Goal: Ask a question

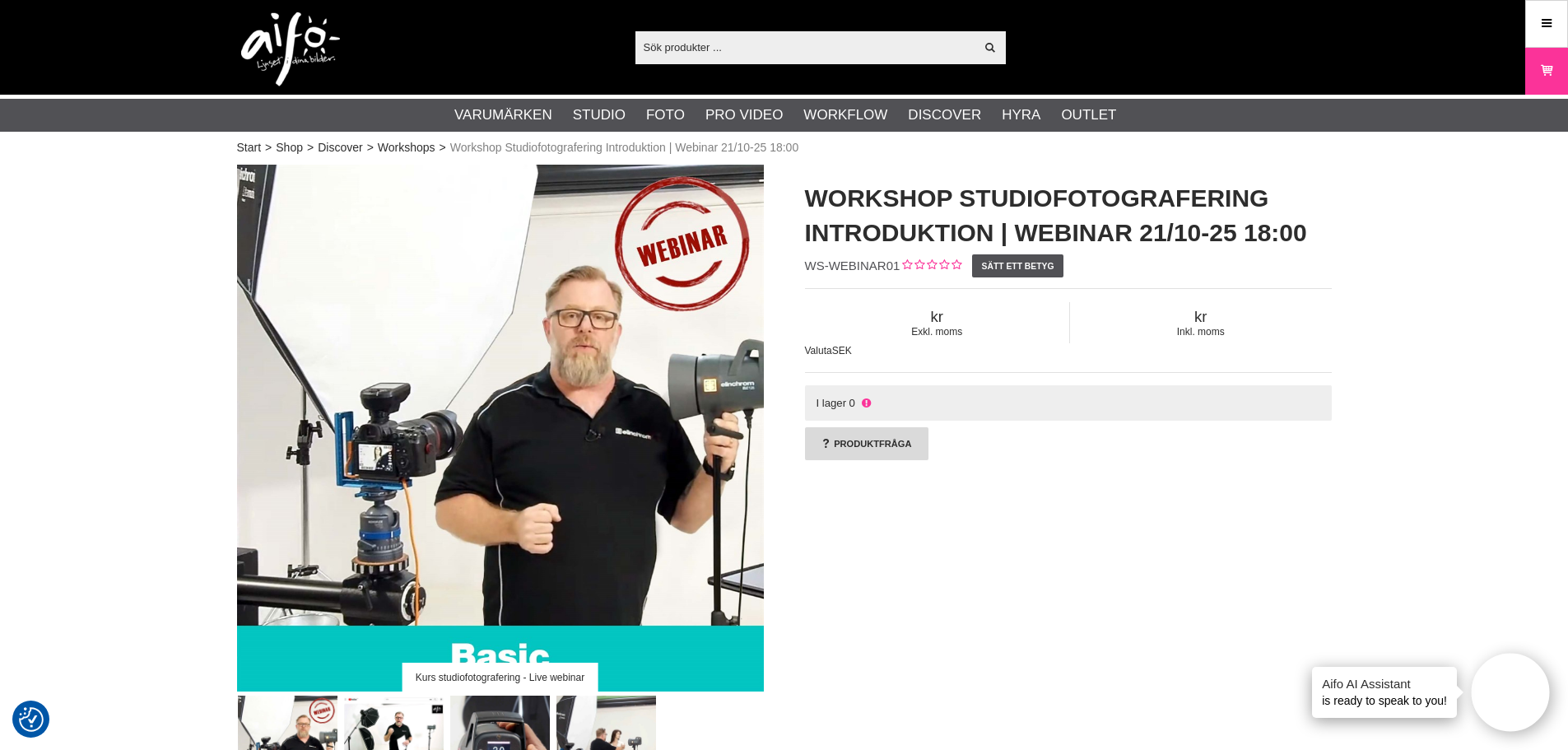
drag, startPoint x: 854, startPoint y: 444, endPoint x: 845, endPoint y: 456, distance: 15.0
click at [854, 444] on link "Produktfråga" at bounding box center [867, 443] width 124 height 33
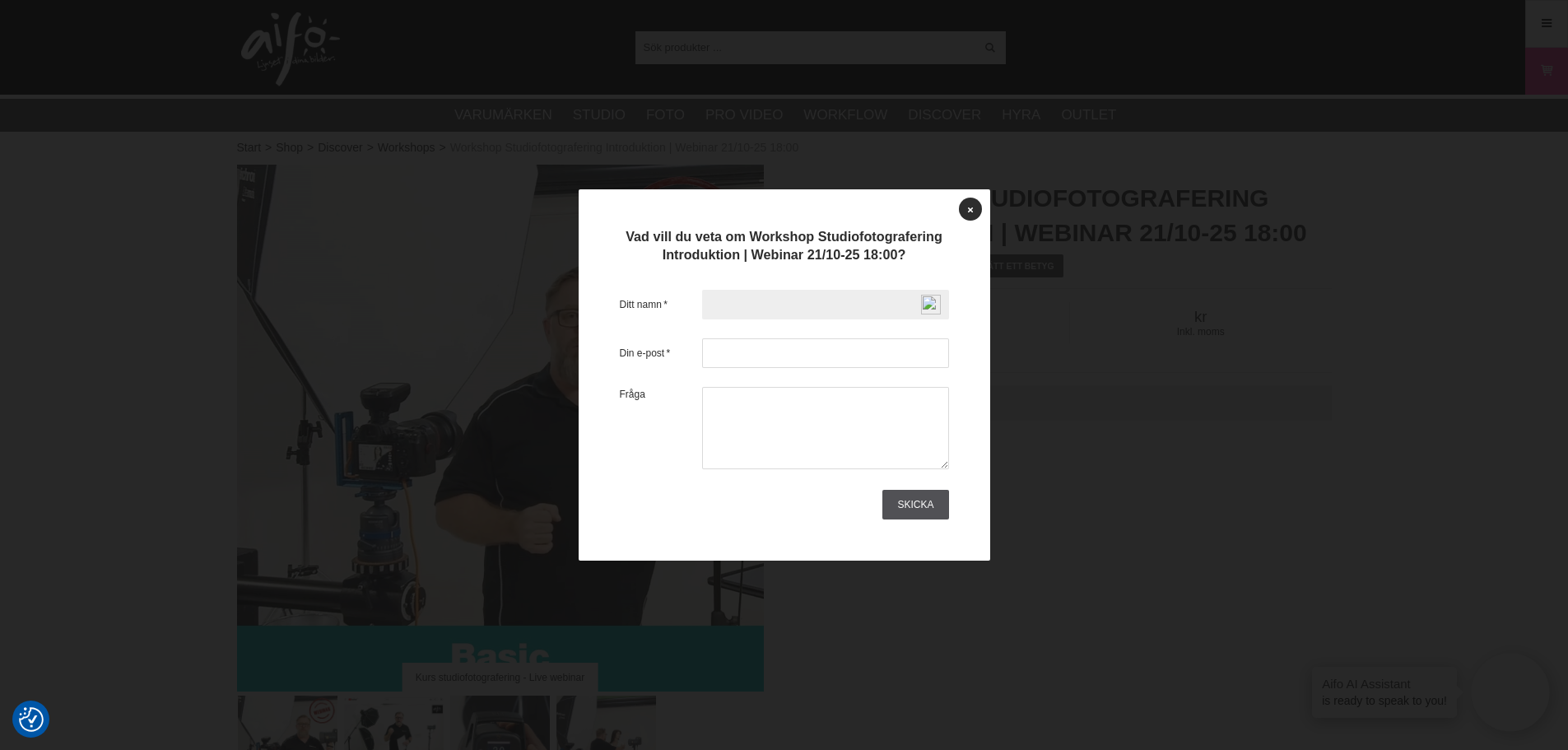
click at [715, 305] on input "text" at bounding box center [825, 305] width 246 height 30
click at [206, 287] on div at bounding box center [784, 375] width 1568 height 750
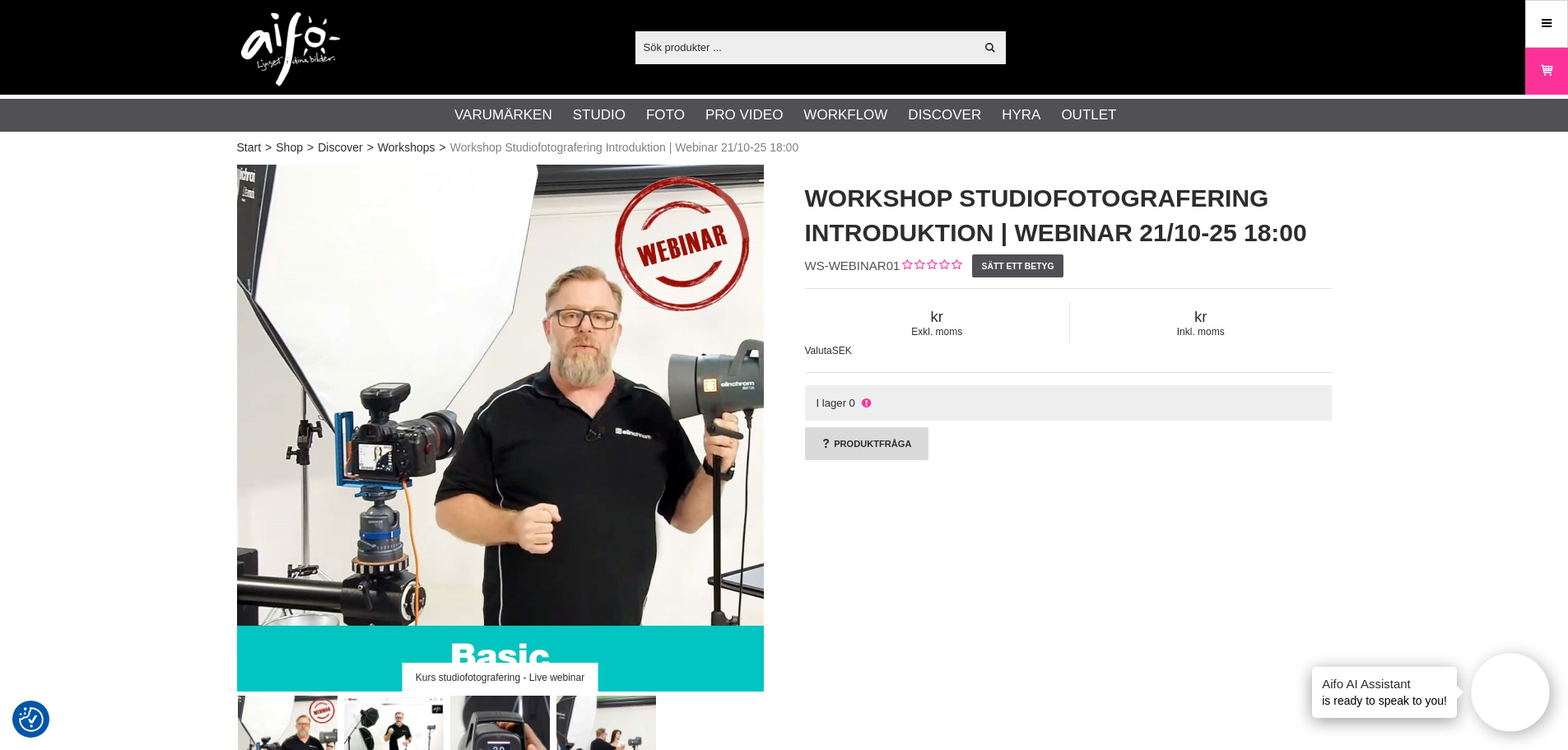
click at [876, 443] on link "Produktfråga" at bounding box center [867, 443] width 124 height 33
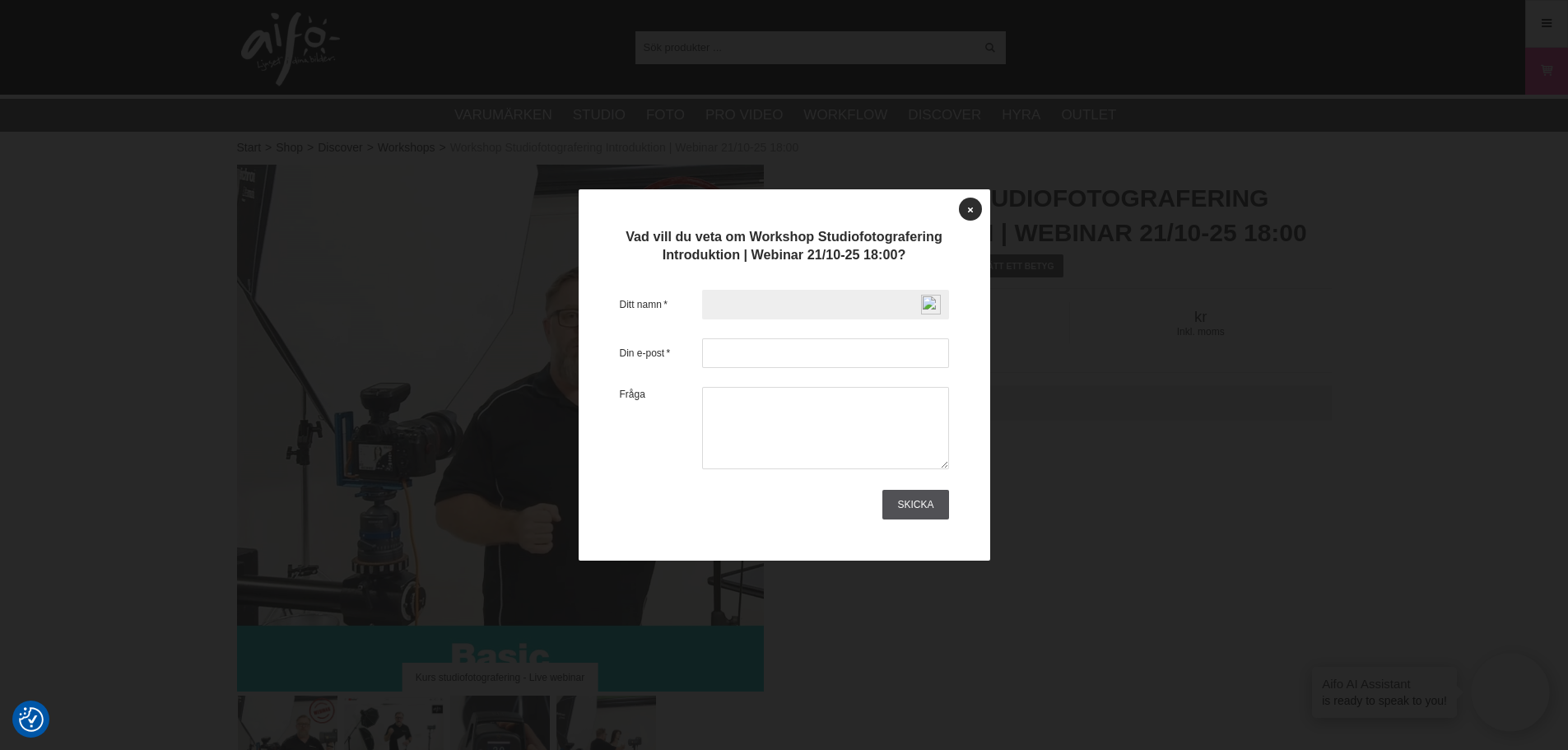
click at [718, 304] on input "text" at bounding box center [825, 305] width 246 height 30
type input "Tom Hansen"
click at [724, 361] on input "text" at bounding box center [825, 353] width 246 height 30
type input "fotograf@tomhansen.se"
click at [638, 498] on div "Ditt namn * Tom Hansen Din e-post * fotograf@tomhansen.se Fråga Skicka" at bounding box center [784, 402] width 329 height 234
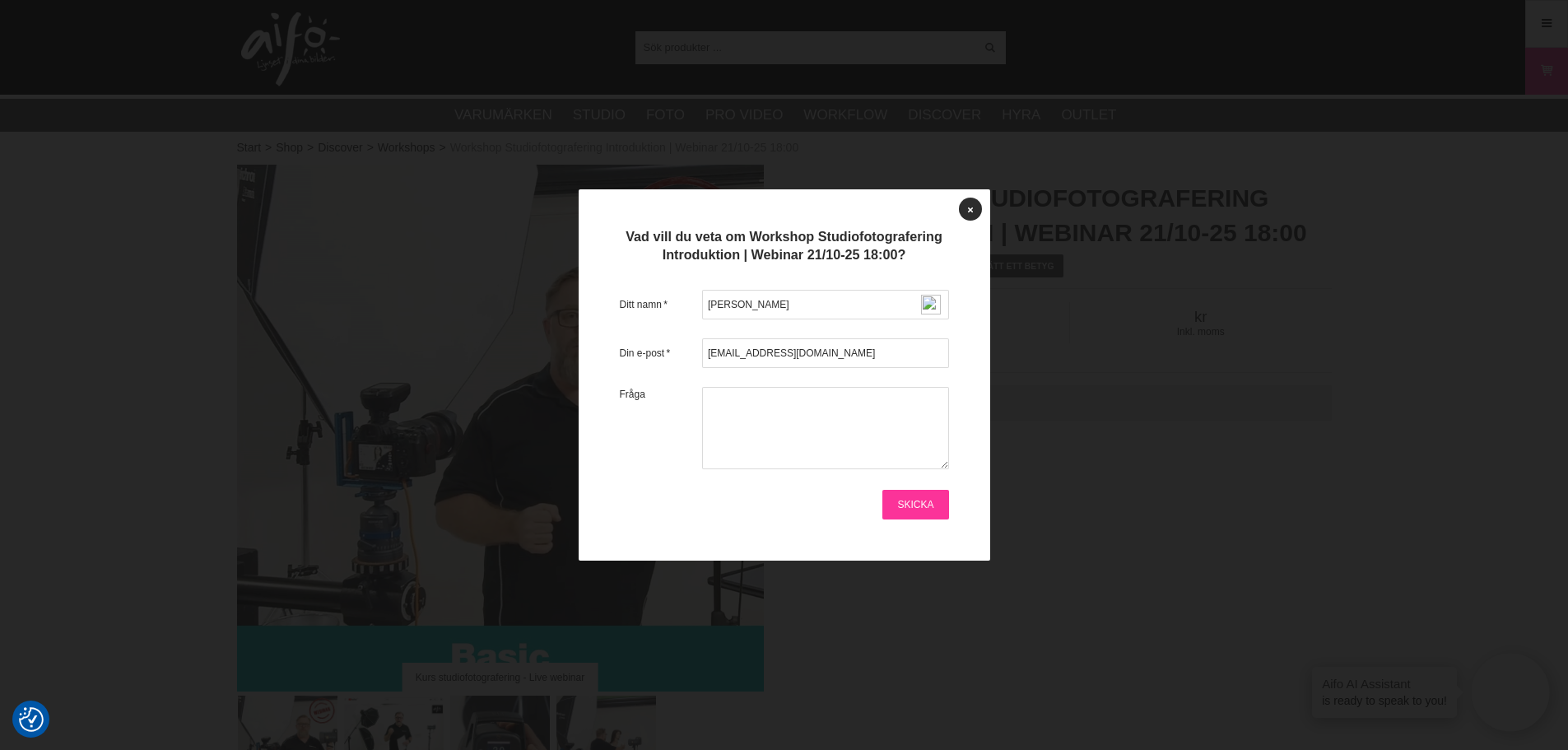
click at [910, 500] on link "Skicka" at bounding box center [916, 505] width 66 height 30
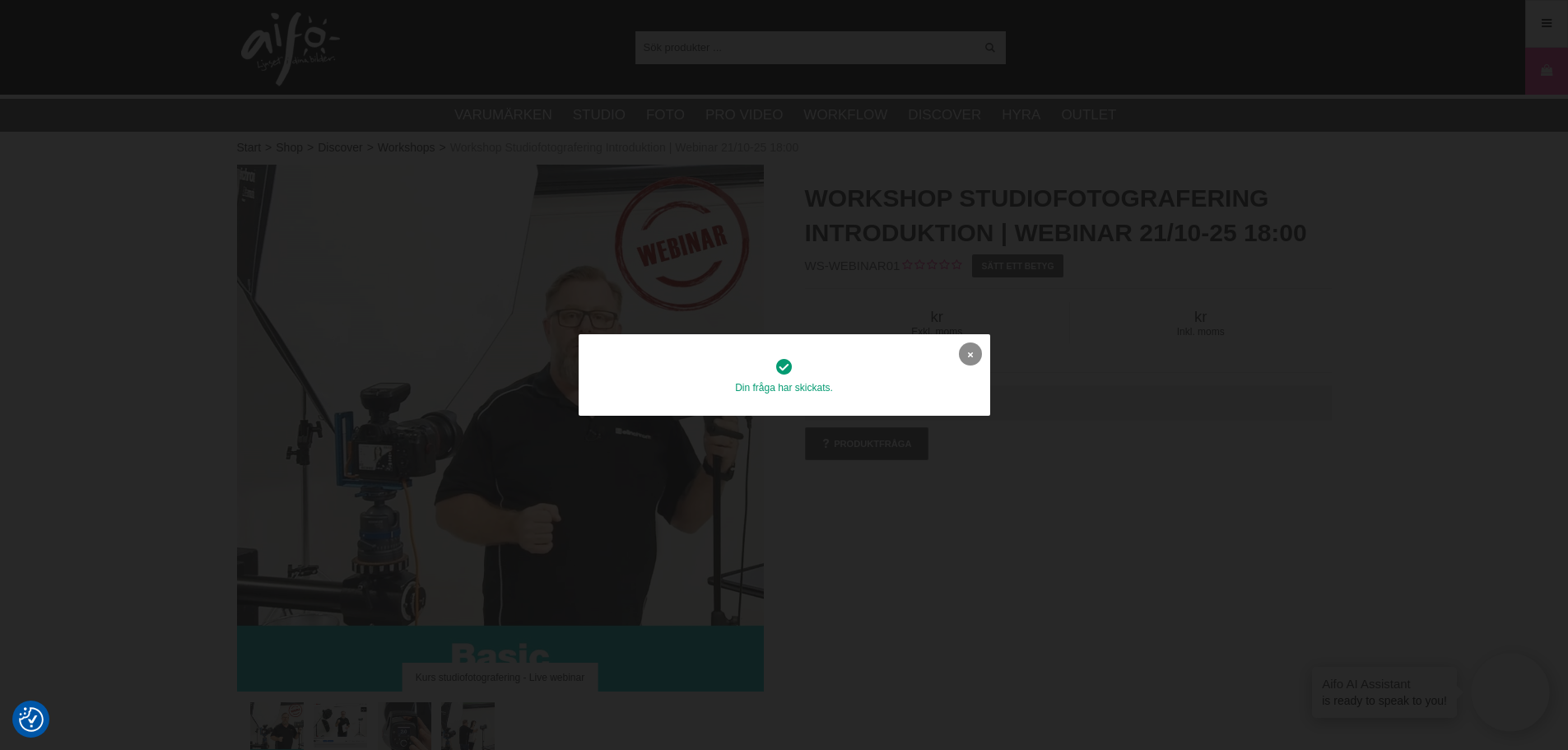
click at [970, 351] on icon at bounding box center [970, 354] width 5 height 9
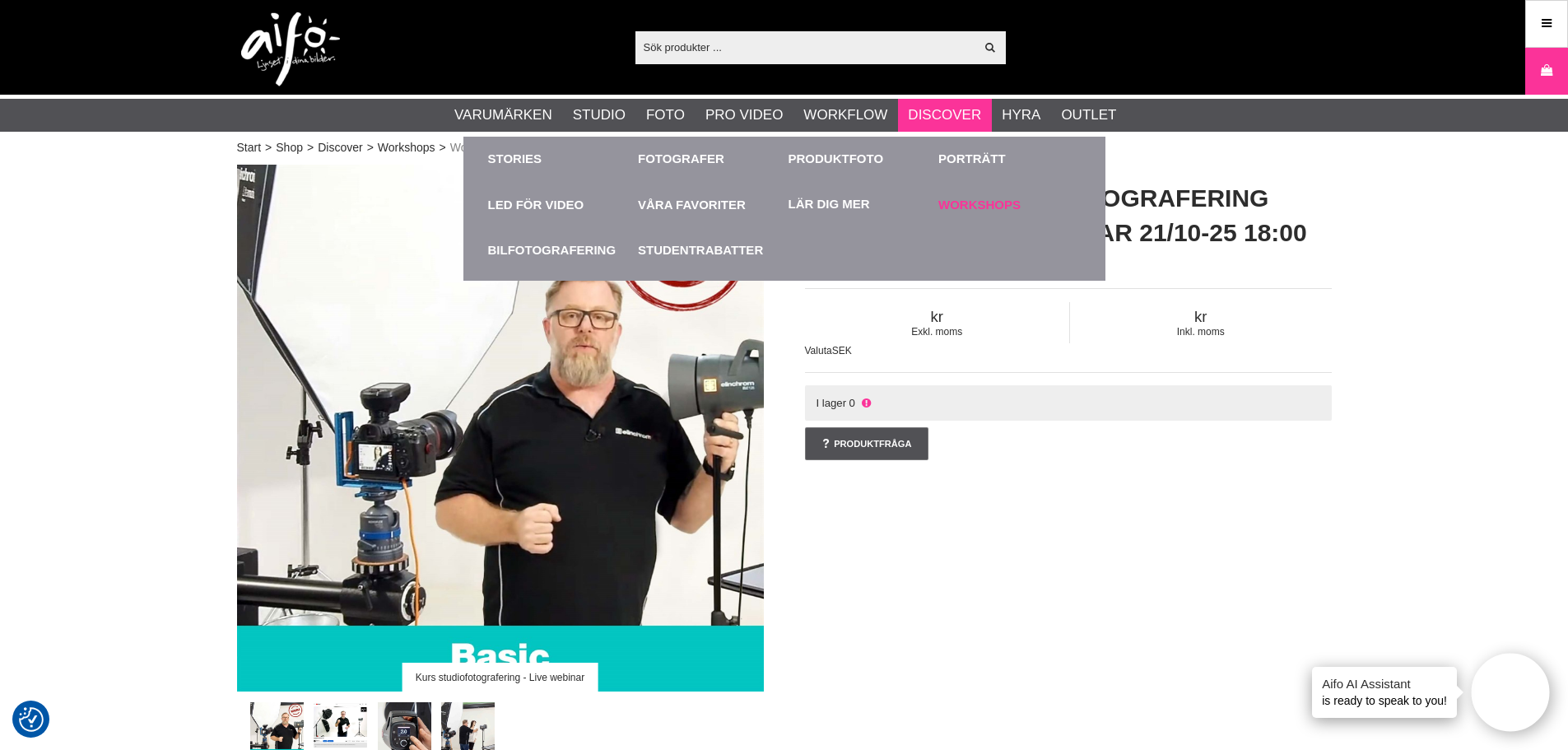
click at [978, 199] on link "Workshops" at bounding box center [1009, 204] width 142 height 45
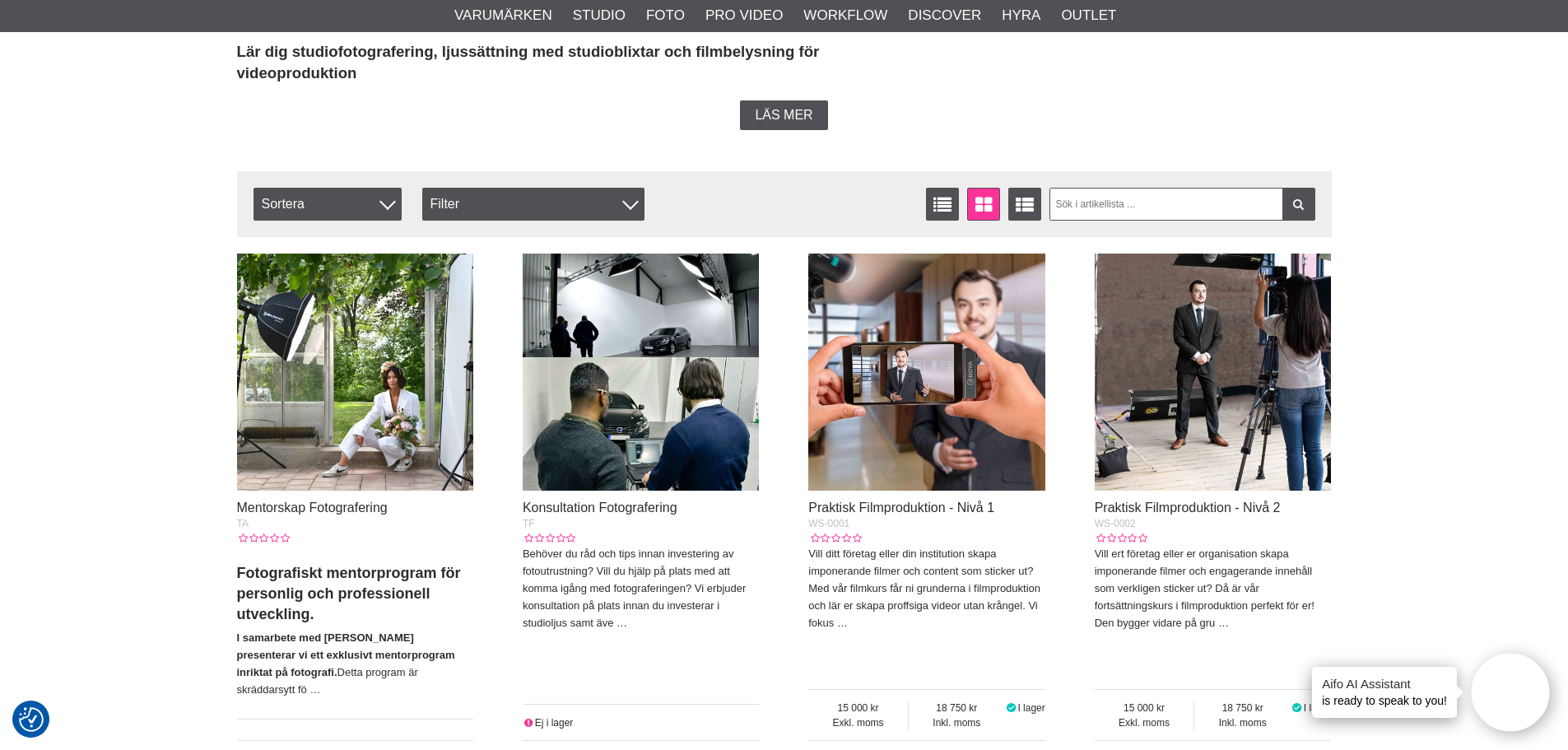
scroll to position [455, 0]
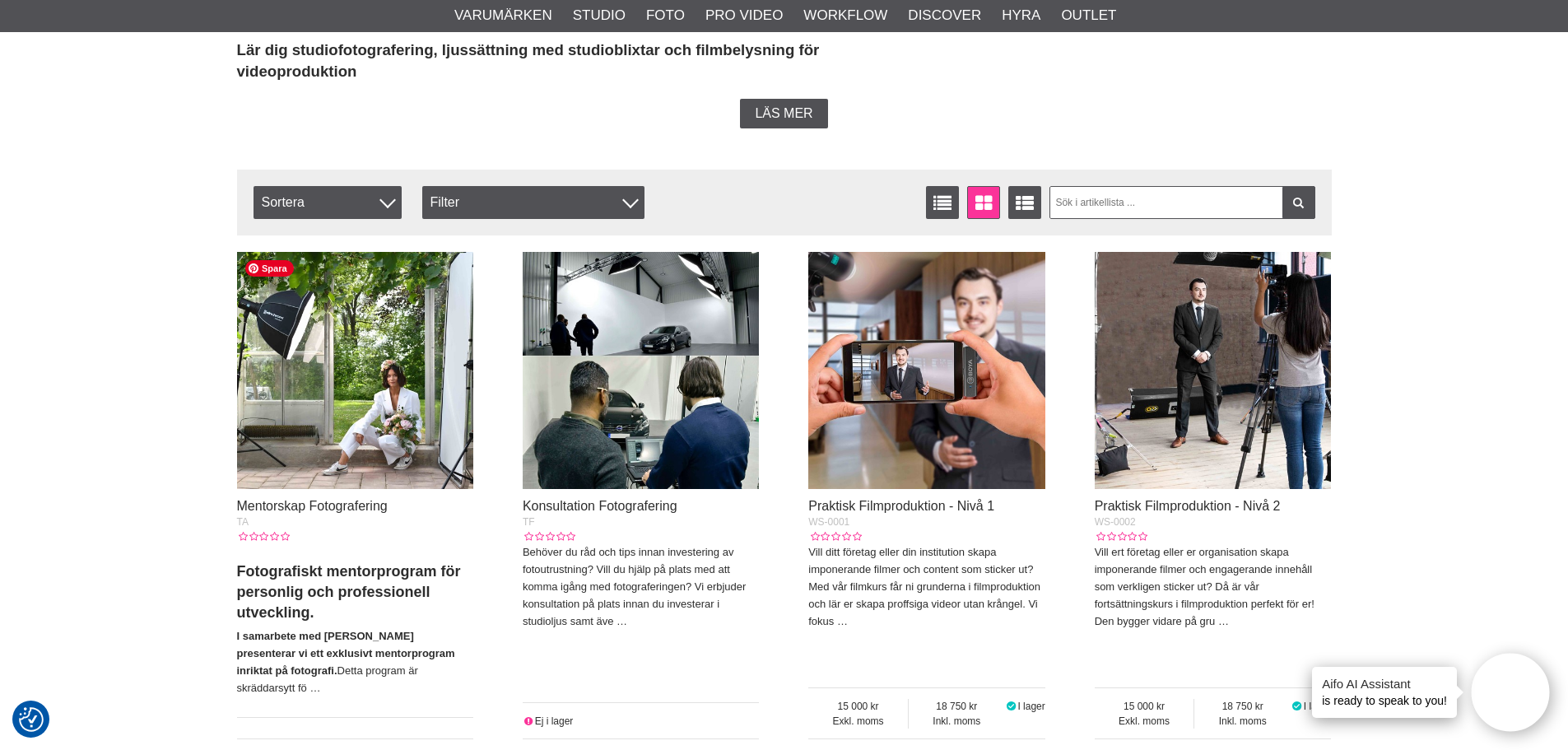
click at [370, 374] on img at bounding box center [355, 370] width 237 height 237
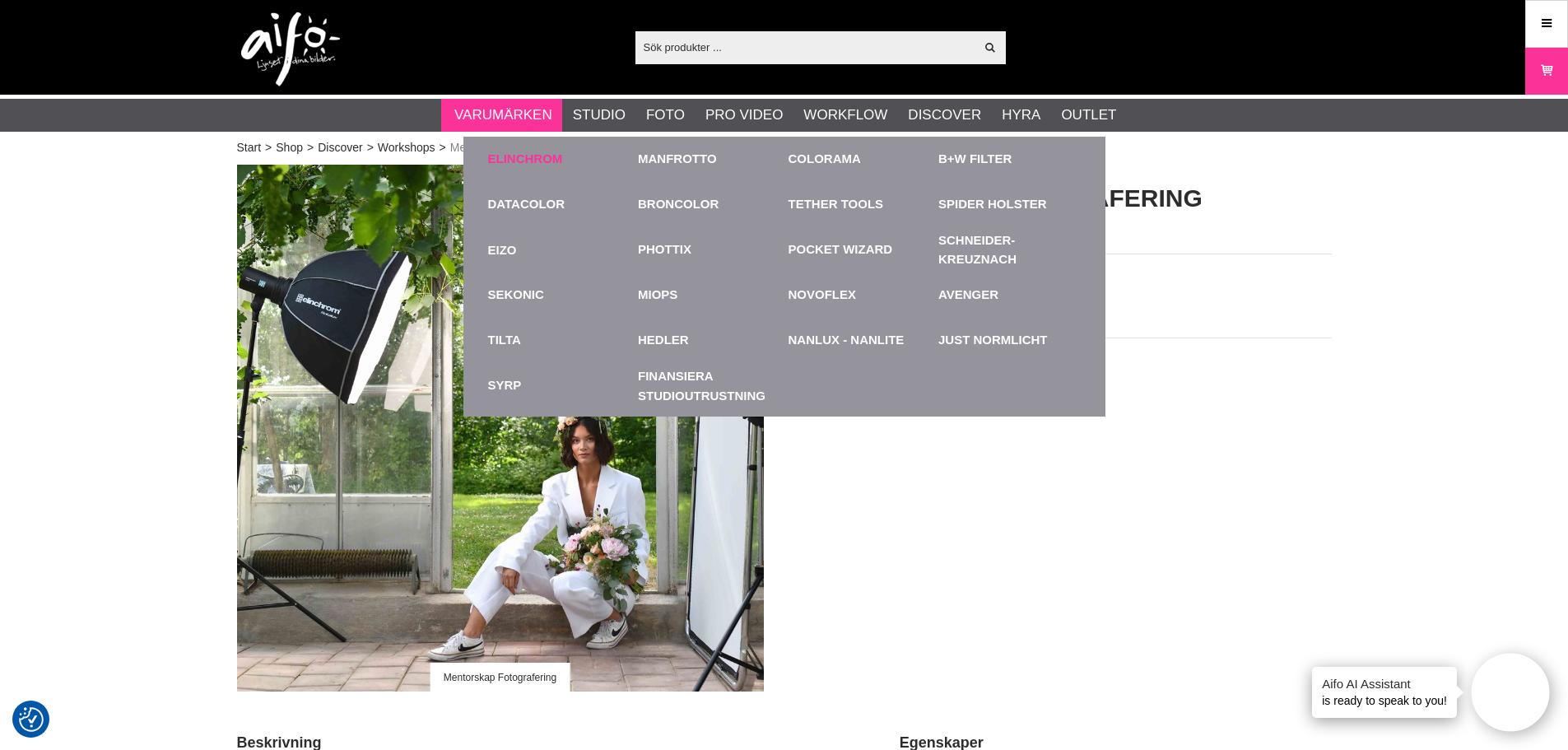
click at [517, 154] on link "Elinchrom" at bounding box center [526, 159] width 75 height 19
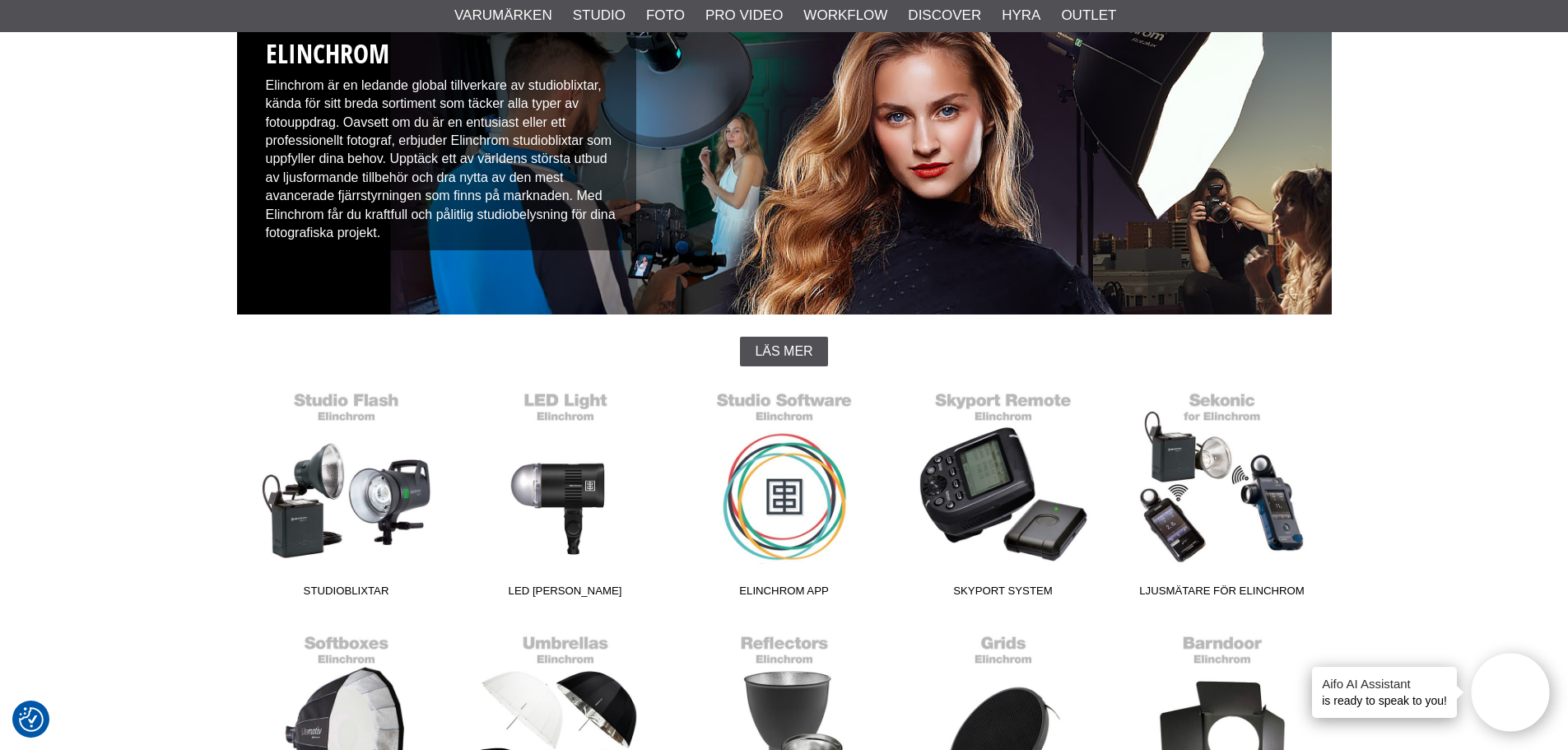
scroll to position [165, 0]
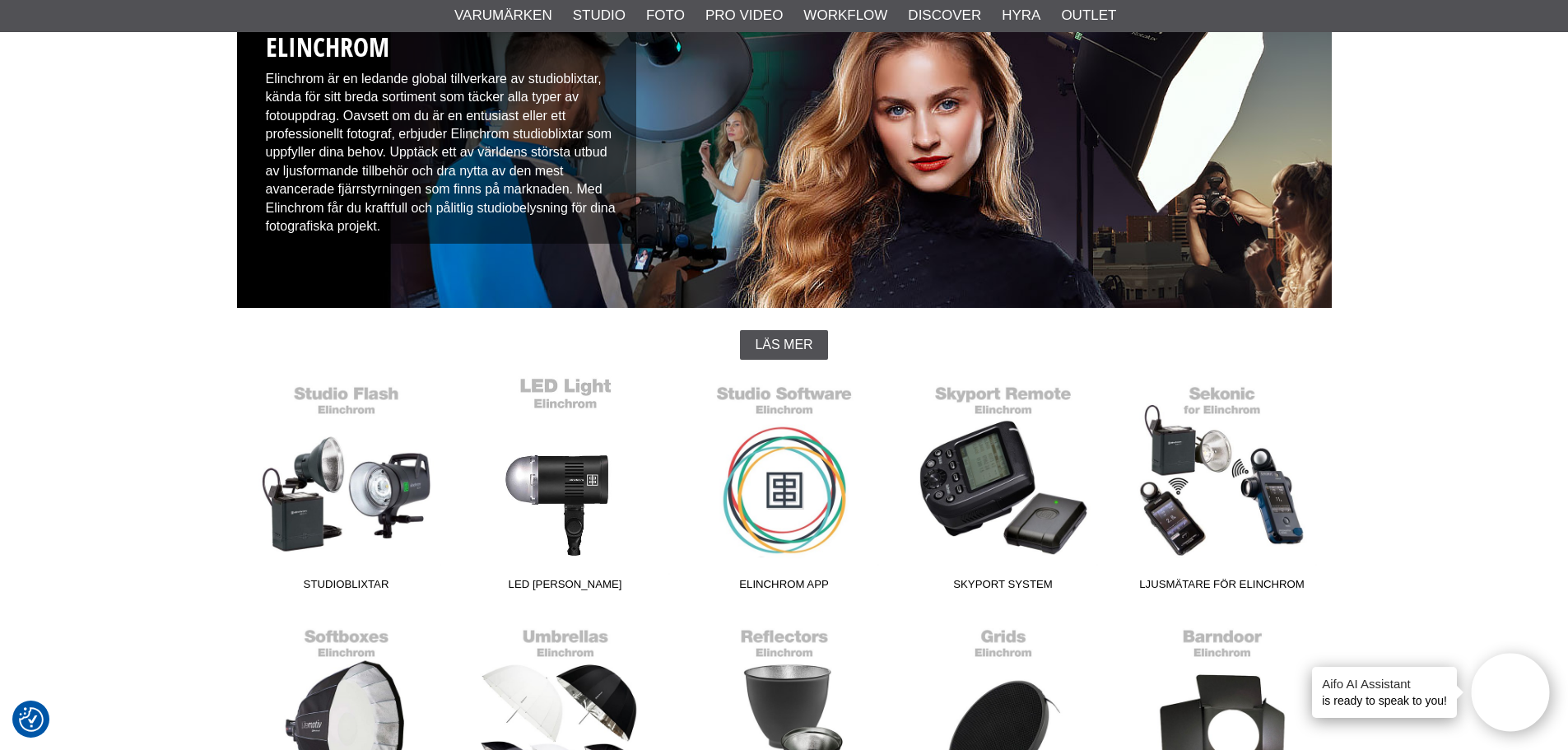
click at [571, 467] on link "LED [PERSON_NAME]" at bounding box center [566, 487] width 219 height 222
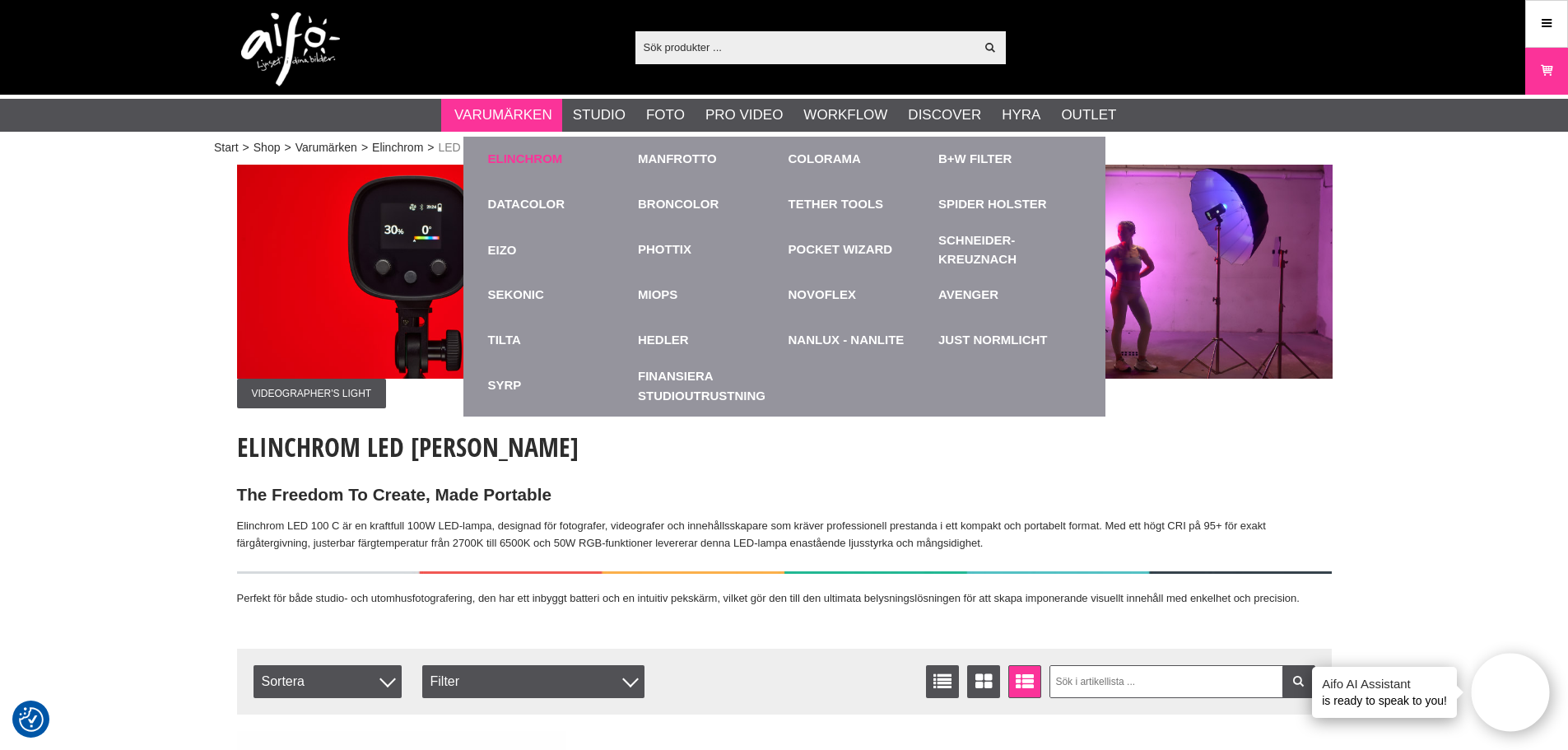
click at [510, 160] on link "Elinchrom" at bounding box center [526, 159] width 75 height 19
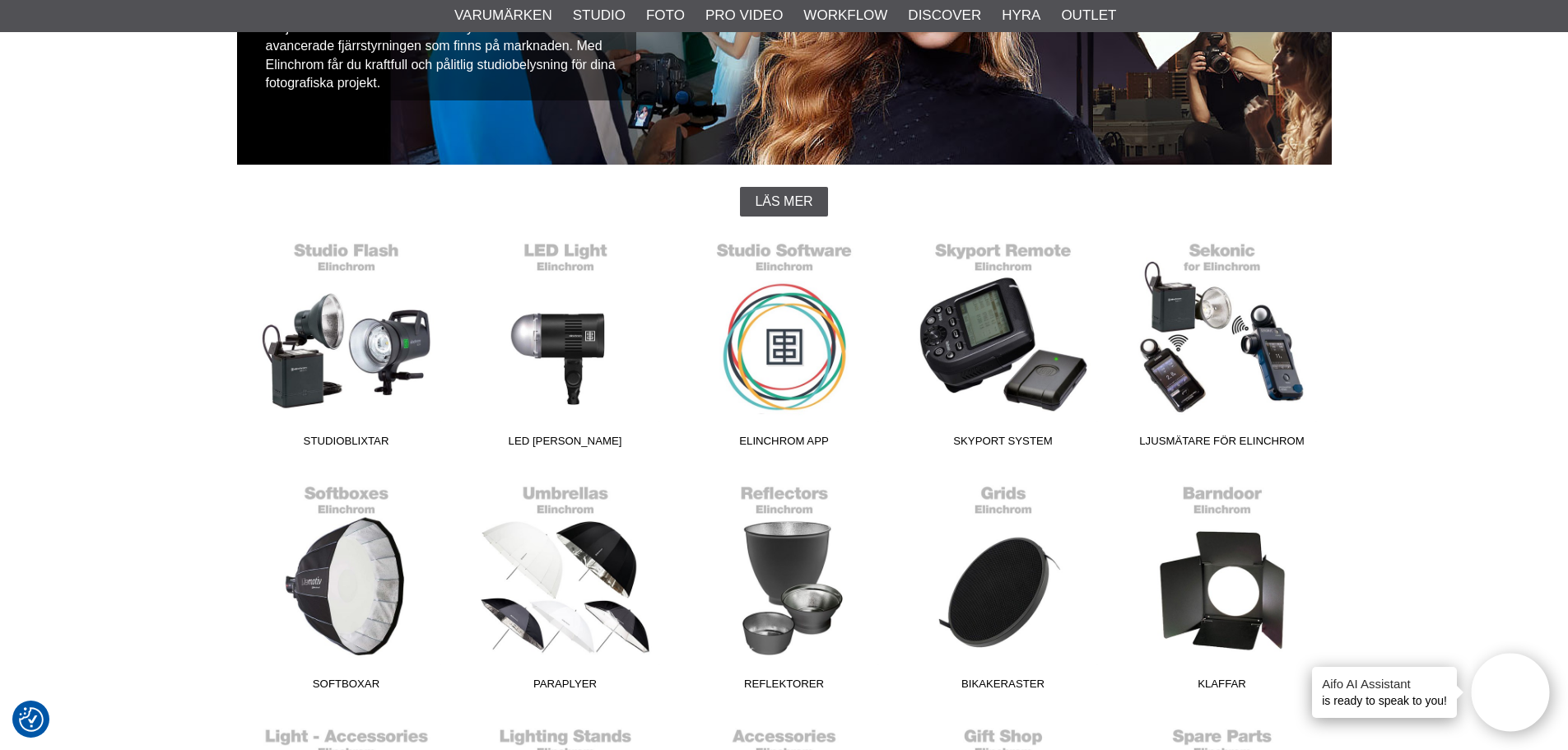
scroll to position [337, 0]
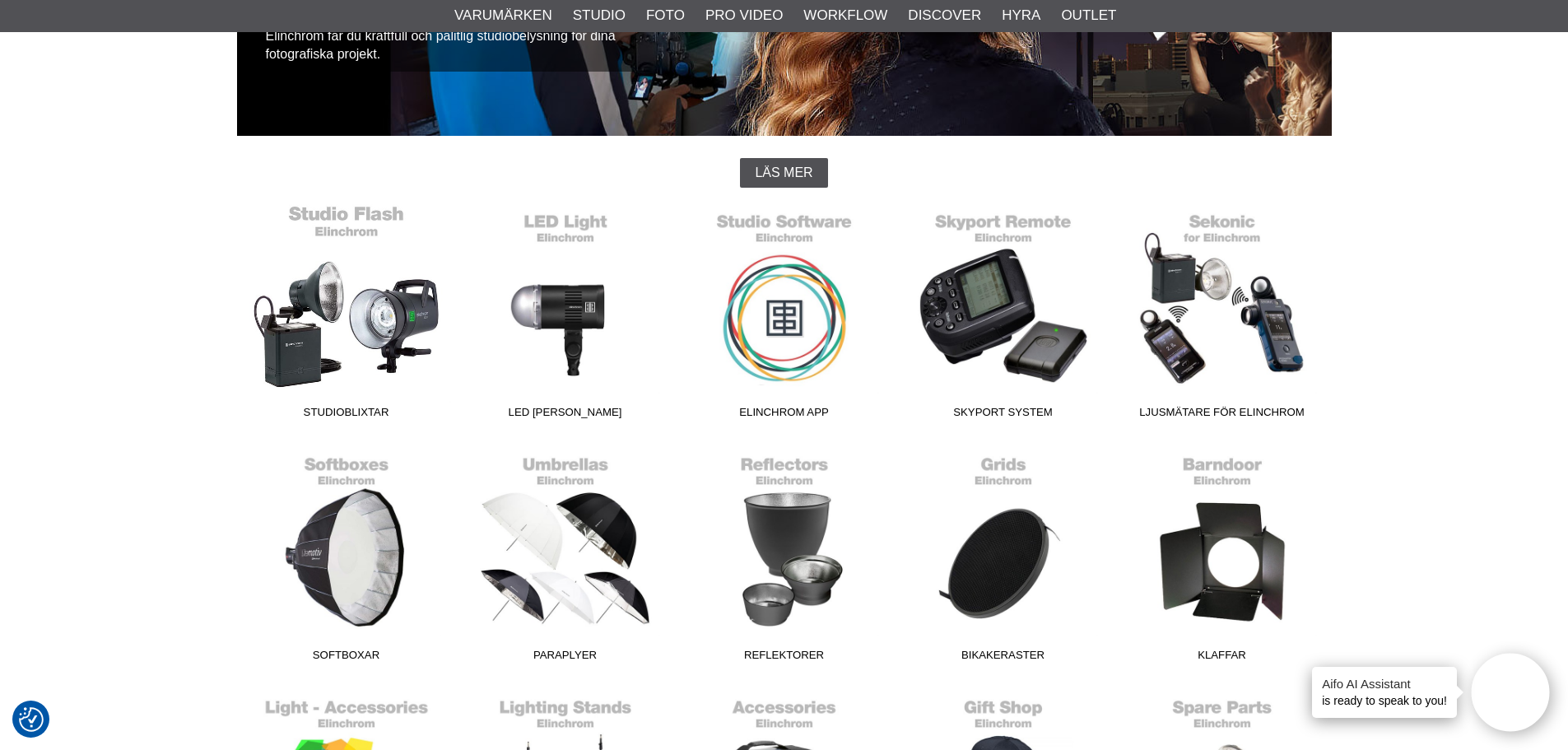
click at [319, 304] on link "Studioblixtar" at bounding box center [347, 315] width 219 height 222
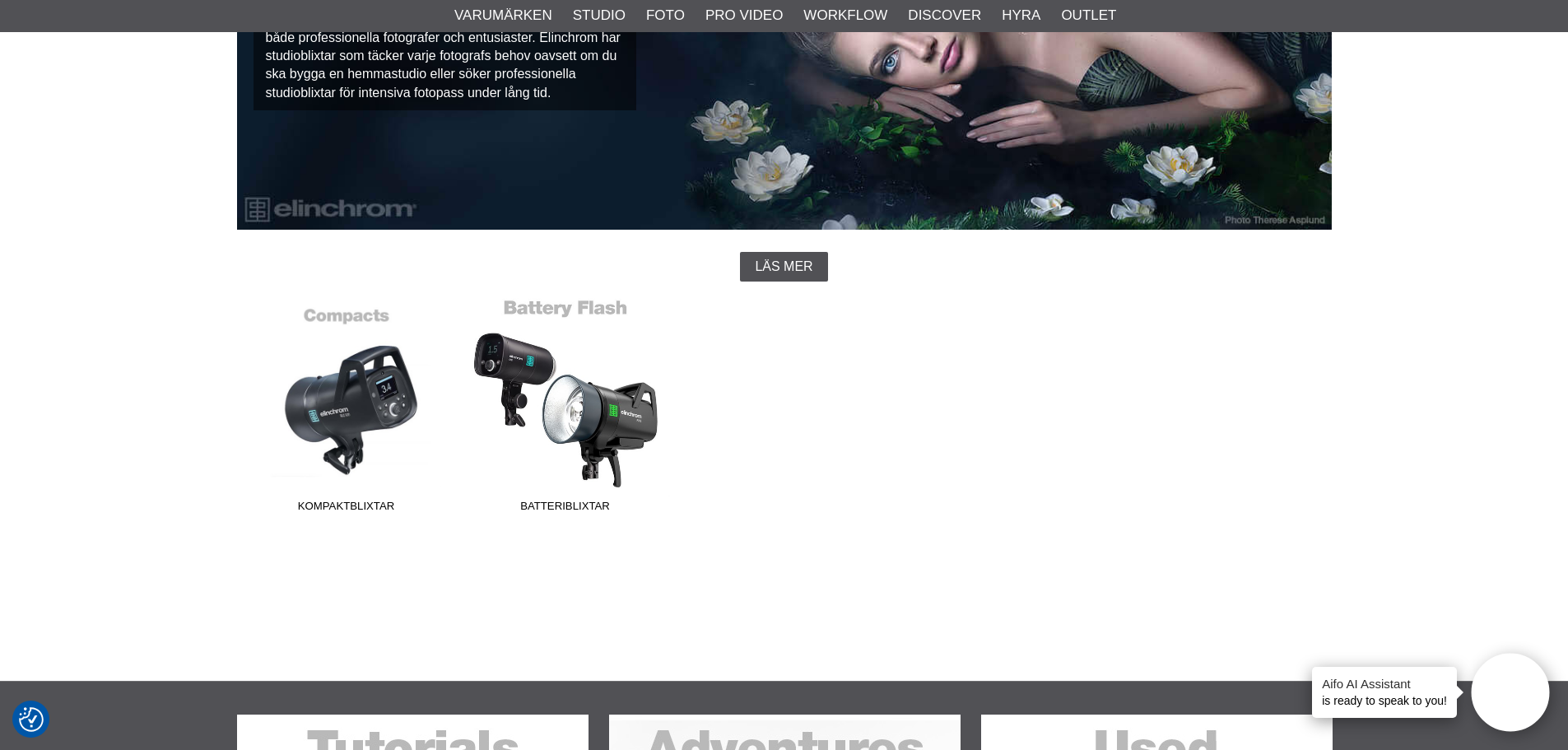
scroll to position [247, 0]
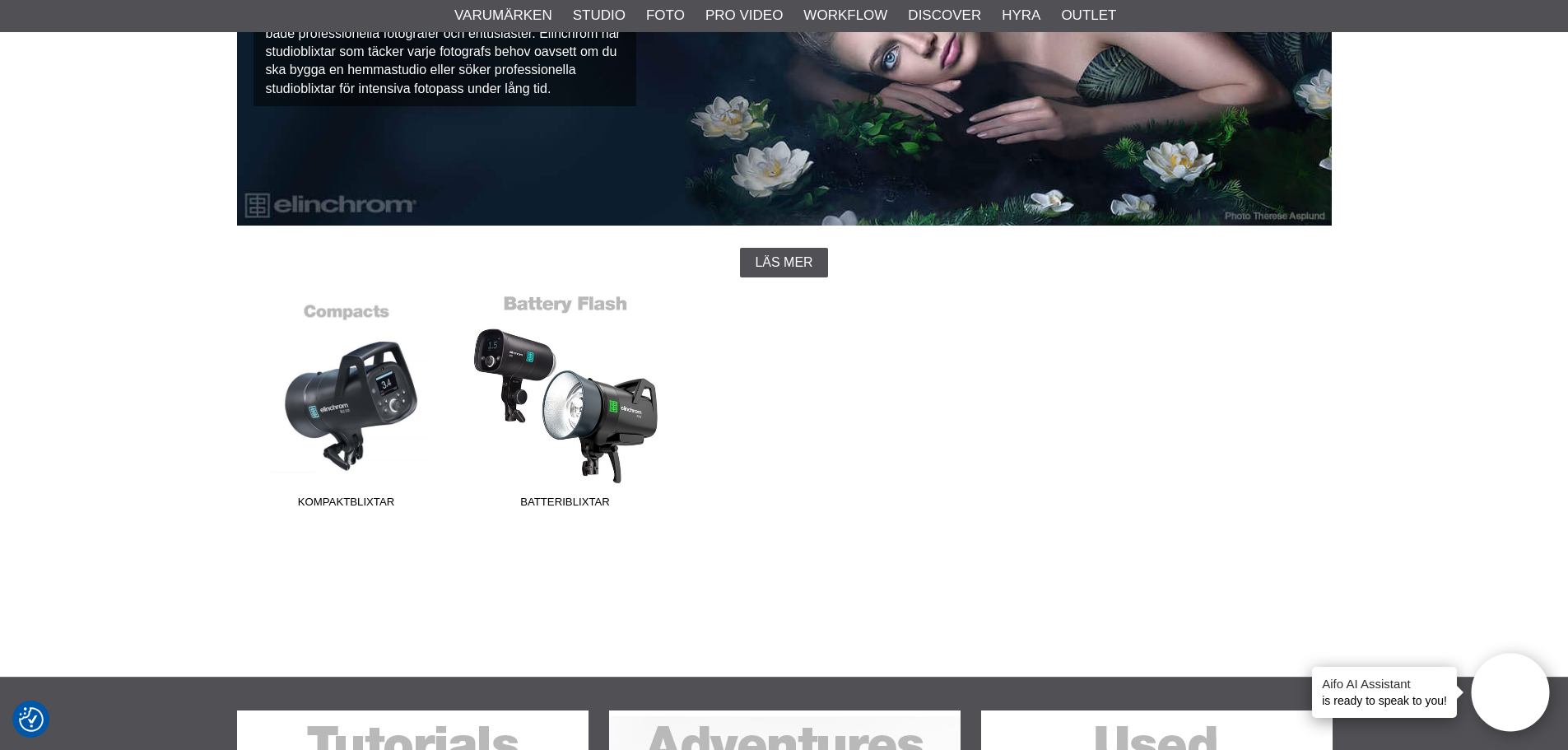
click at [532, 362] on link "Batteriblixtar" at bounding box center [566, 405] width 219 height 222
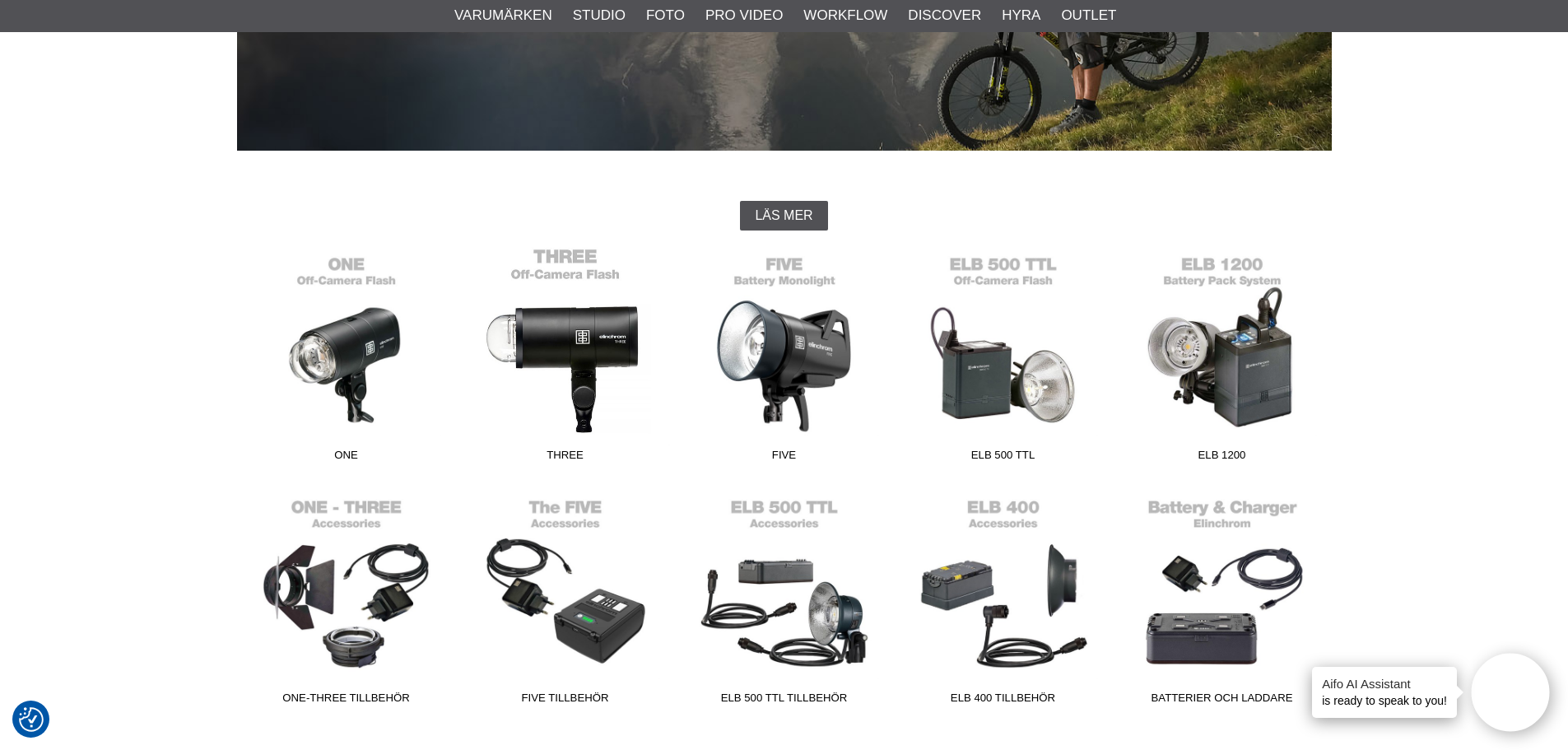
scroll to position [329, 0]
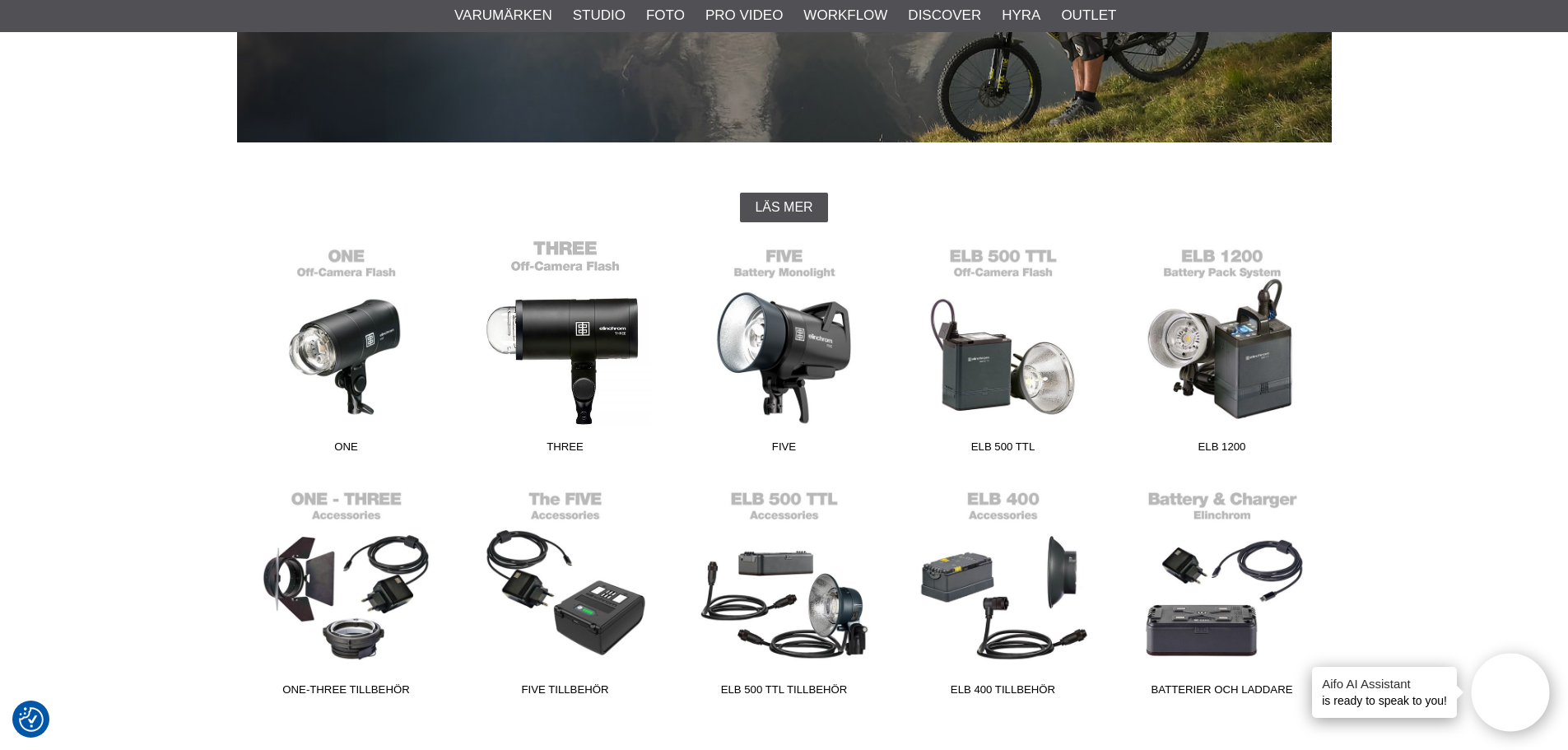
drag, startPoint x: 575, startPoint y: 350, endPoint x: 424, endPoint y: 376, distance: 153.2
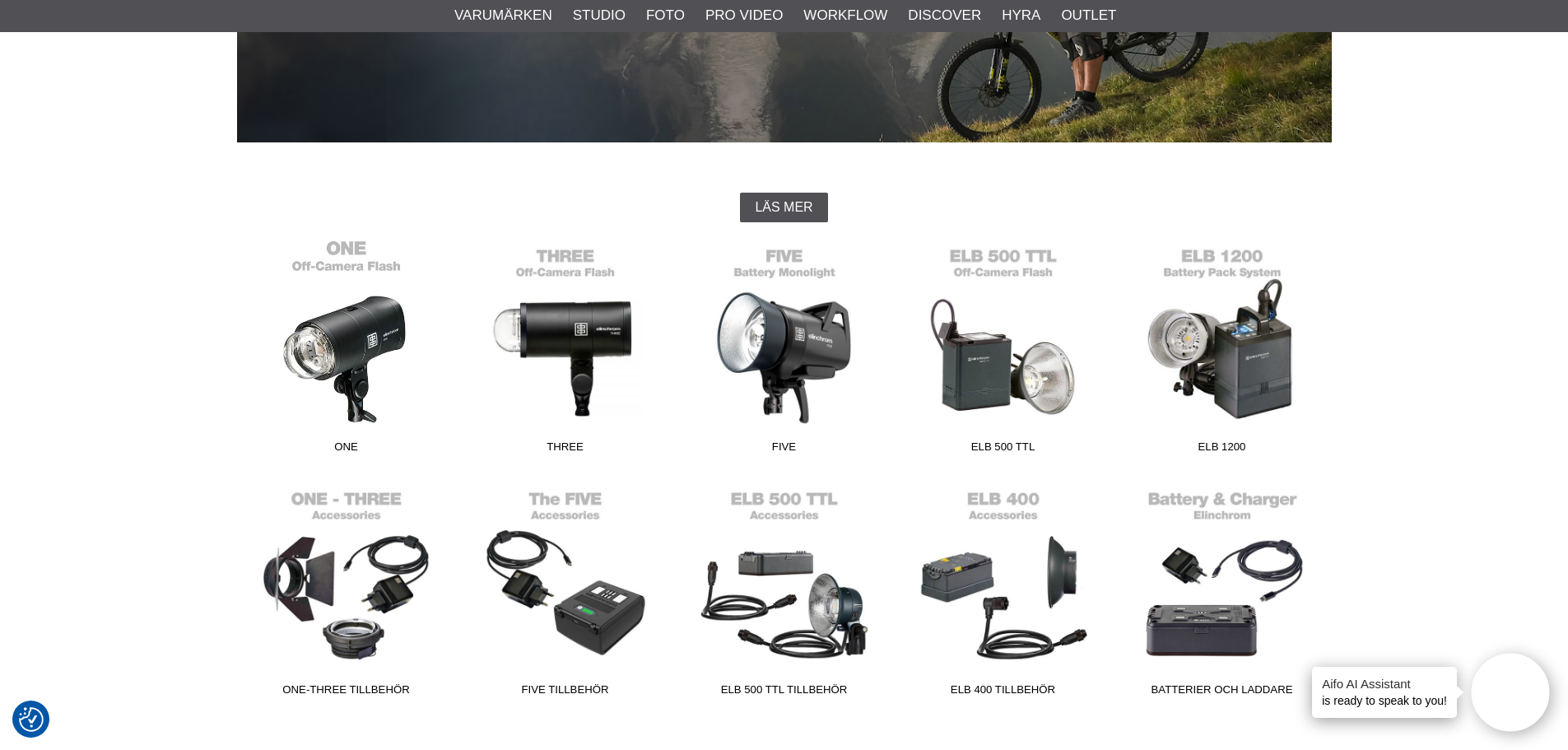
click at [575, 351] on link "THREE" at bounding box center [566, 350] width 219 height 222
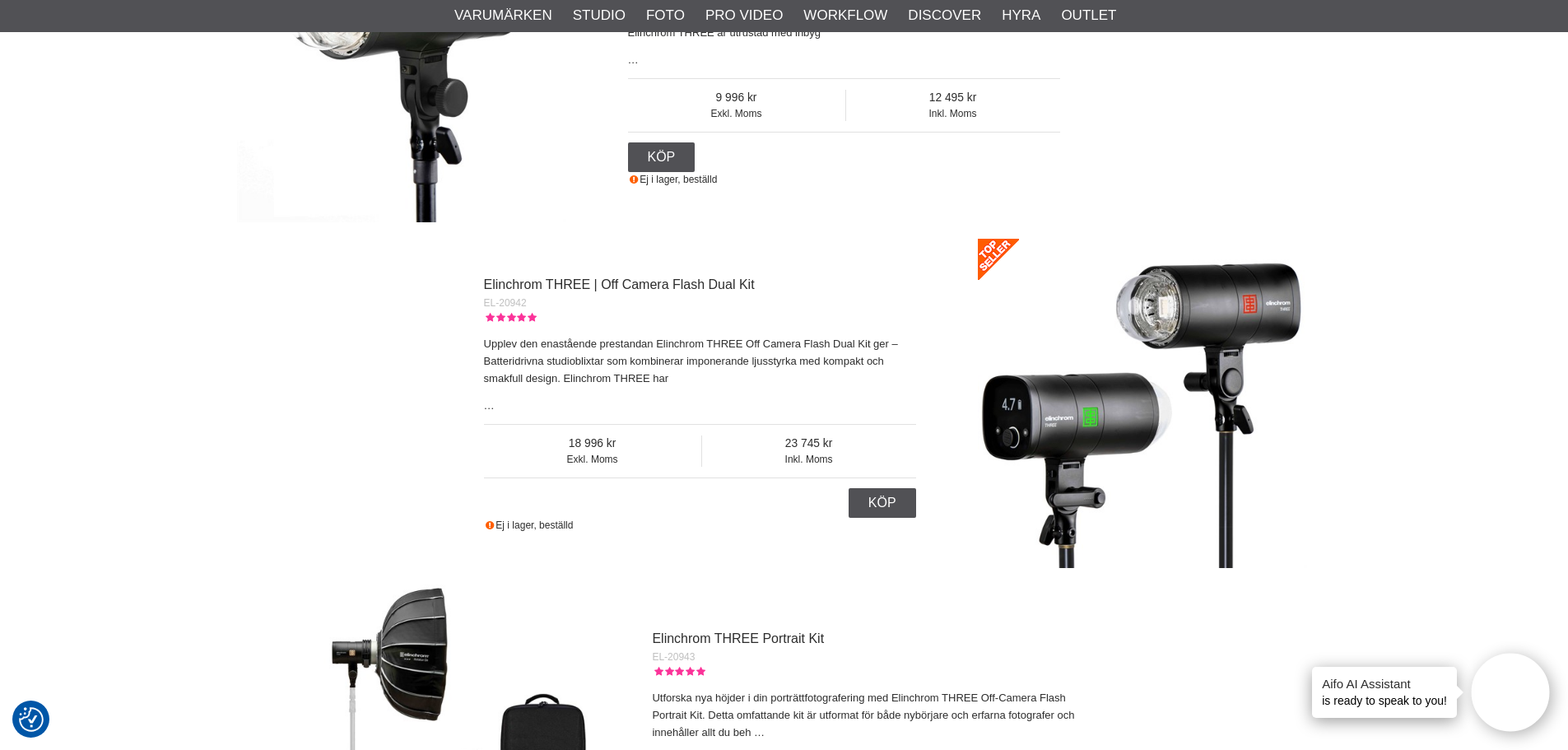
scroll to position [755, 0]
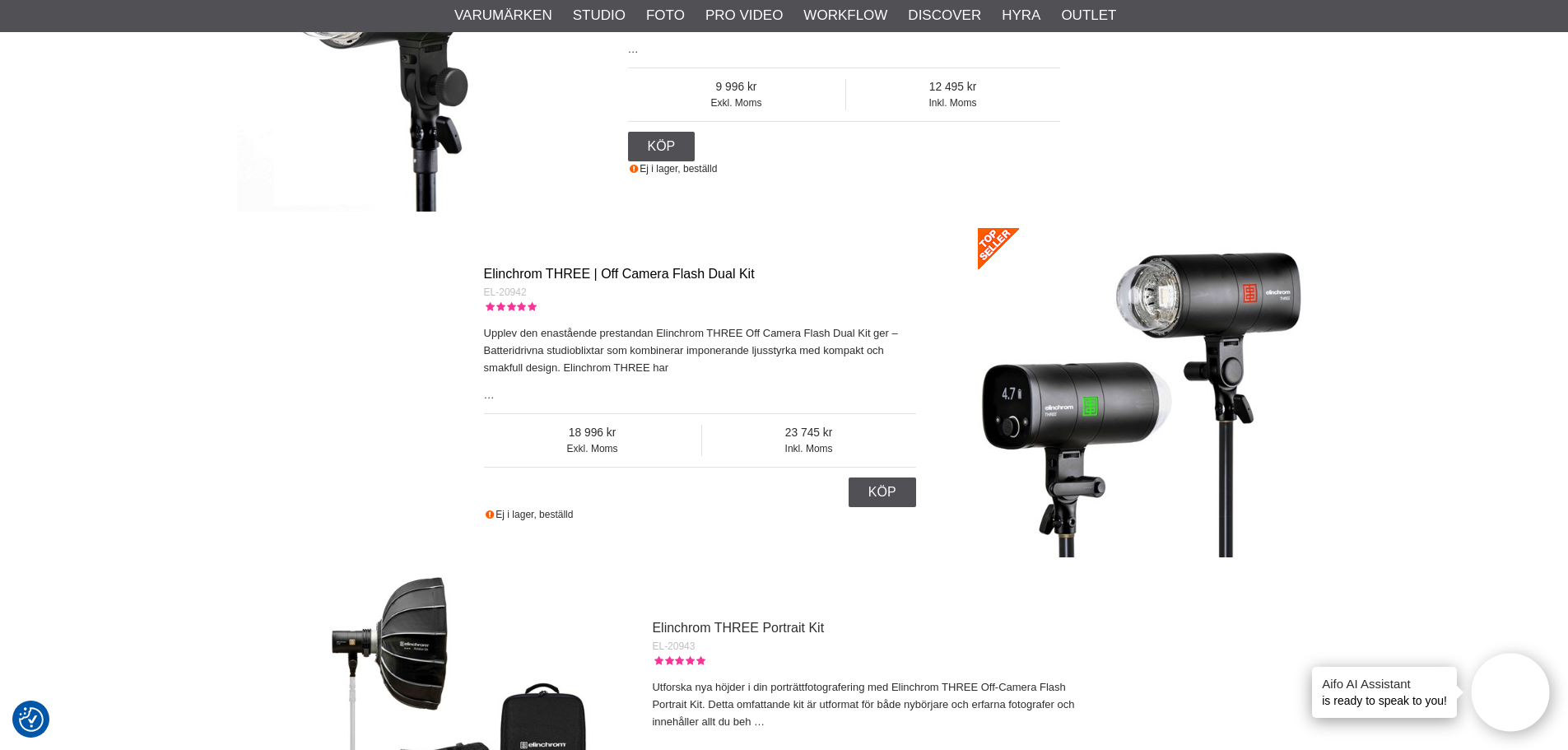
click at [696, 274] on link "Elinchrom THREE | Off Camera Flash Dual Kit" at bounding box center [619, 274] width 271 height 14
